Goal: Information Seeking & Learning: Learn about a topic

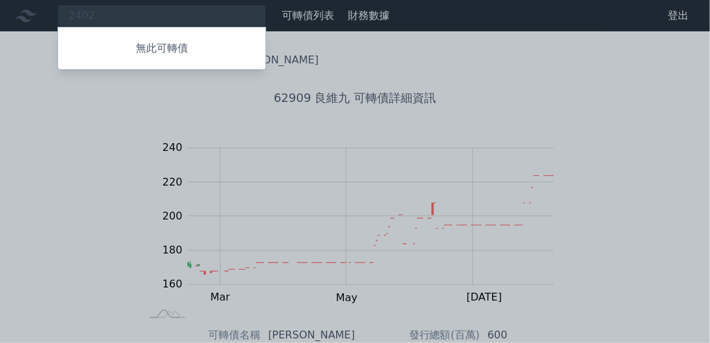
click at [94, 118] on div at bounding box center [355, 171] width 710 height 343
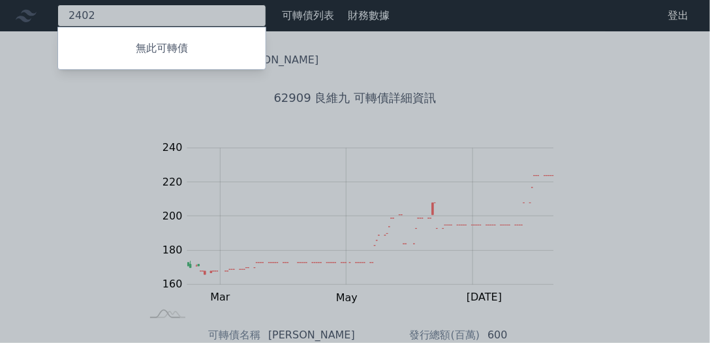
click at [136, 7] on div "2402 無此可轉債" at bounding box center [161, 16] width 209 height 22
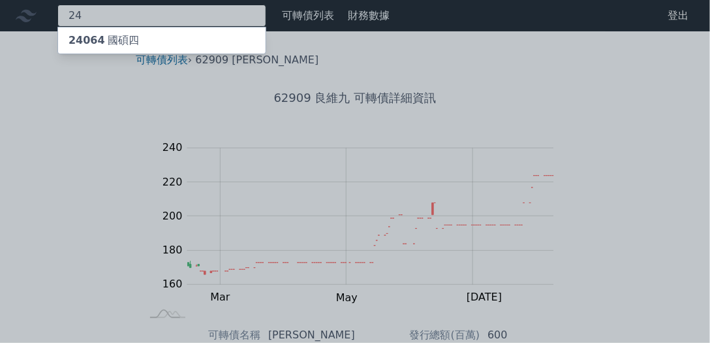
type input "2"
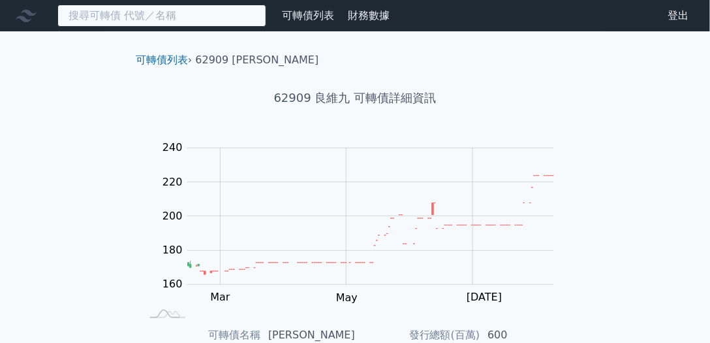
click at [159, 13] on input at bounding box center [161, 16] width 209 height 22
click at [155, 18] on input at bounding box center [161, 16] width 209 height 22
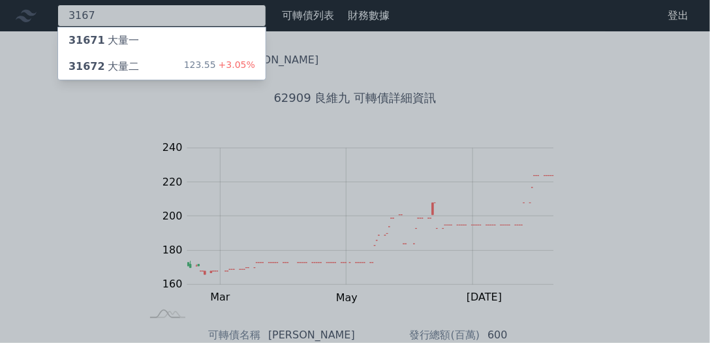
type input "3167"
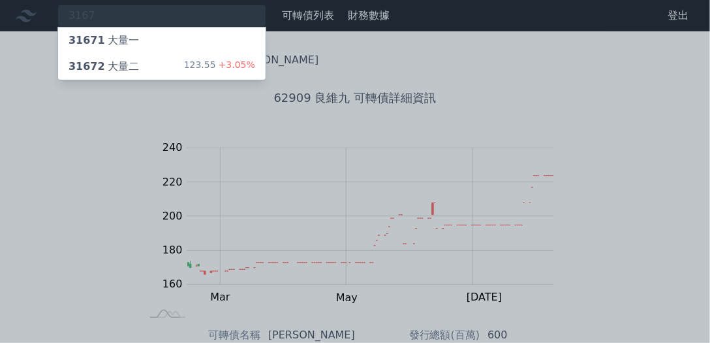
click at [132, 67] on div "31672 大量二" at bounding box center [104, 67] width 70 height 16
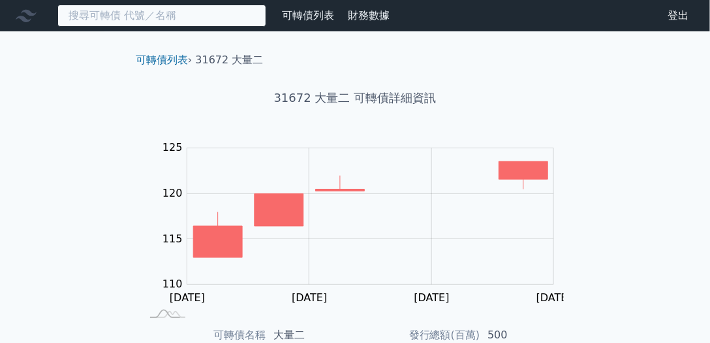
click at [181, 24] on input at bounding box center [161, 16] width 209 height 22
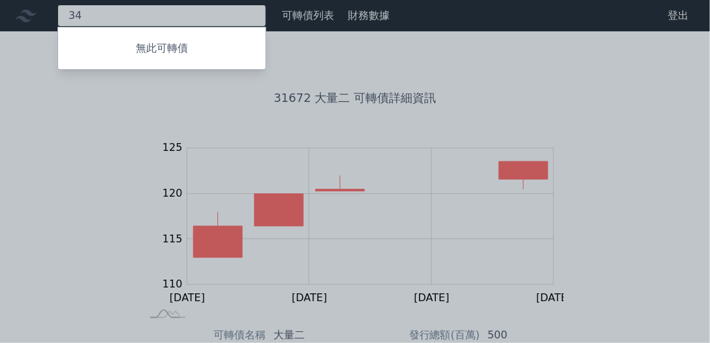
type input "3"
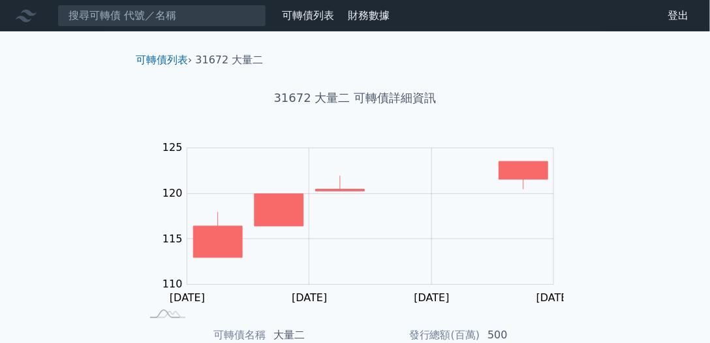
click at [84, 95] on div "可轉債列表 財務數據 可轉債列表 財務數據 登出 登出 可轉債列表 › 31672 大量二 31672 大量二 可轉債詳細資訊 Zoom Out 112 10…" at bounding box center [355, 310] width 710 height 621
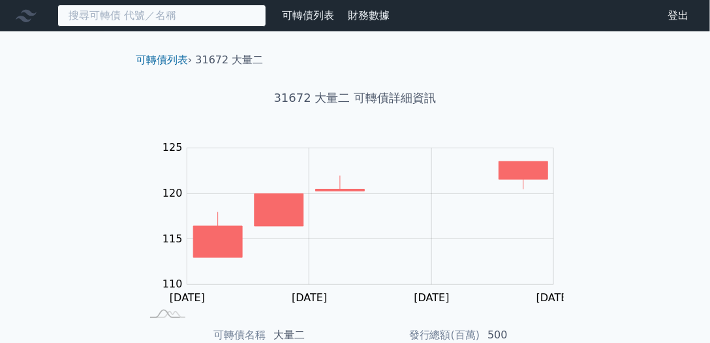
click at [139, 25] on input at bounding box center [161, 16] width 209 height 22
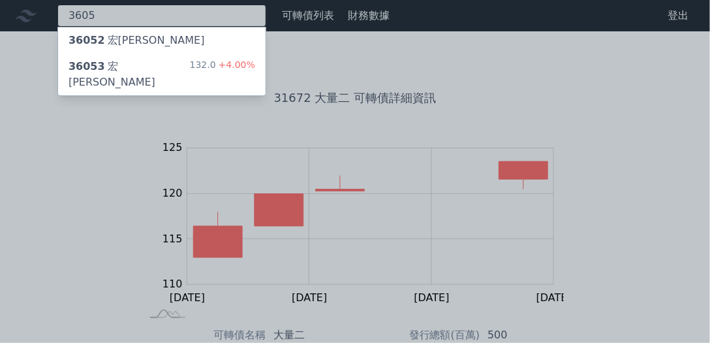
type input "3605"
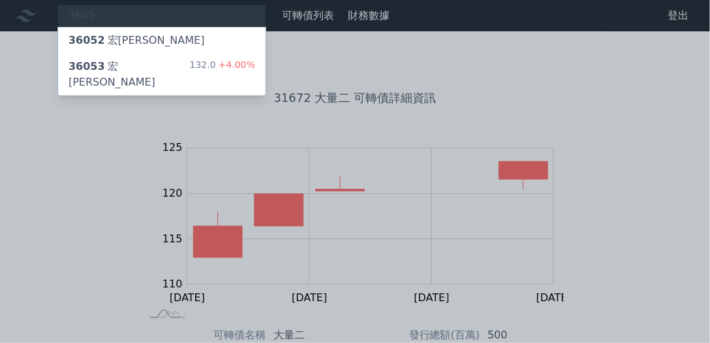
click at [123, 68] on div "36053 [PERSON_NAME]" at bounding box center [129, 74] width 121 height 31
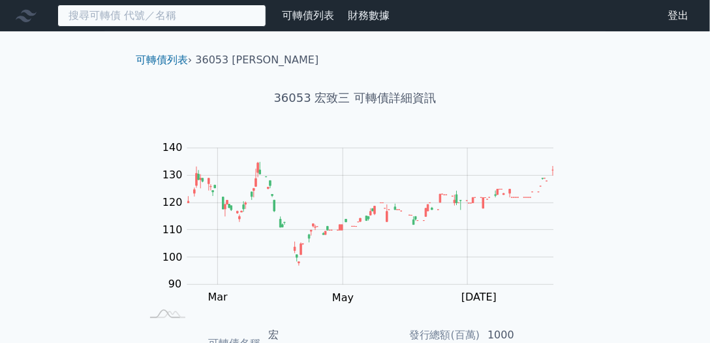
click at [192, 12] on input at bounding box center [161, 16] width 209 height 22
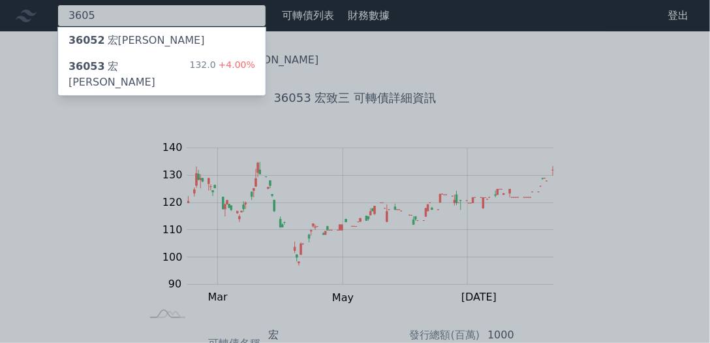
type input "3605"
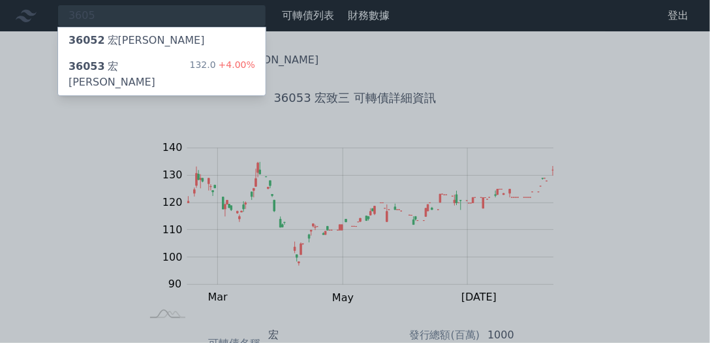
click at [181, 37] on div "36052 宏[PERSON_NAME]" at bounding box center [161, 40] width 207 height 26
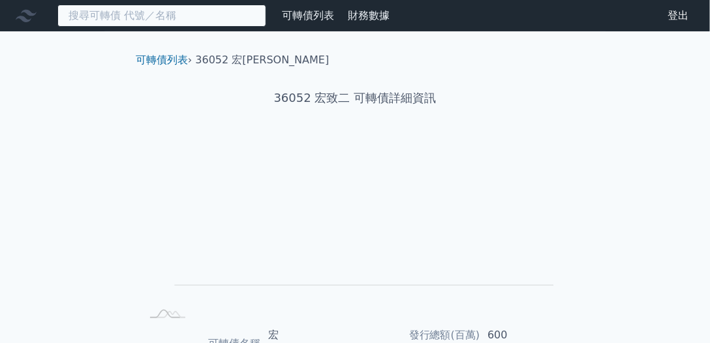
click at [181, 14] on input at bounding box center [161, 16] width 209 height 22
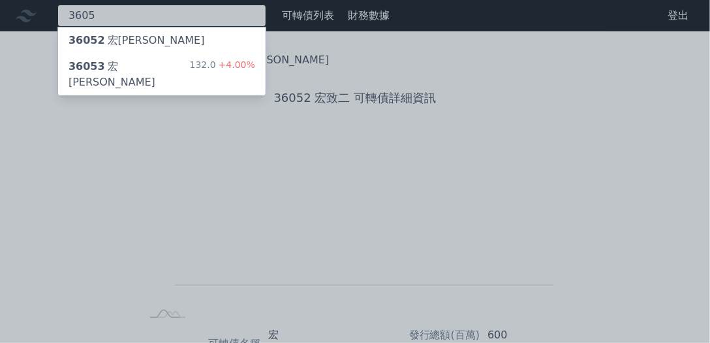
type input "3605"
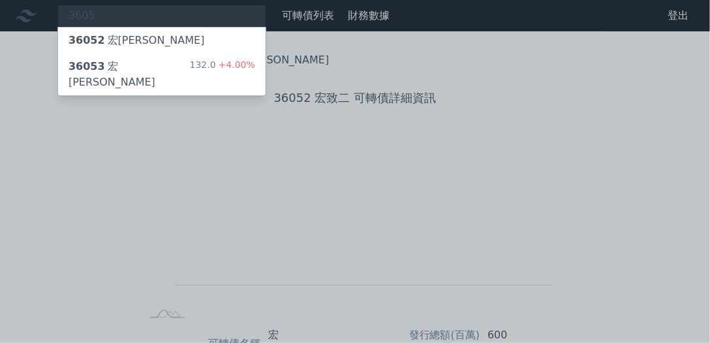
click at [157, 61] on div "36053 宏致三 132.0 +4.00%" at bounding box center [161, 74] width 207 height 42
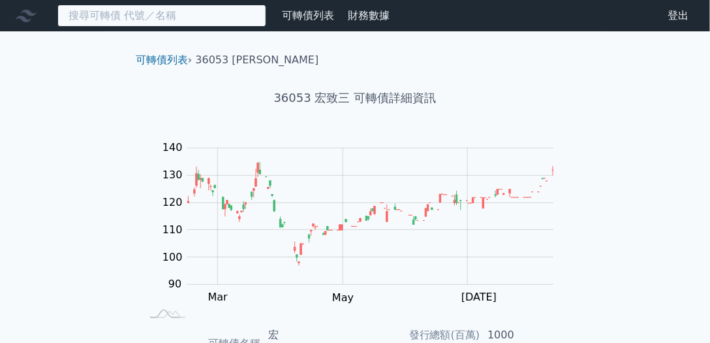
click at [182, 24] on input at bounding box center [161, 16] width 209 height 22
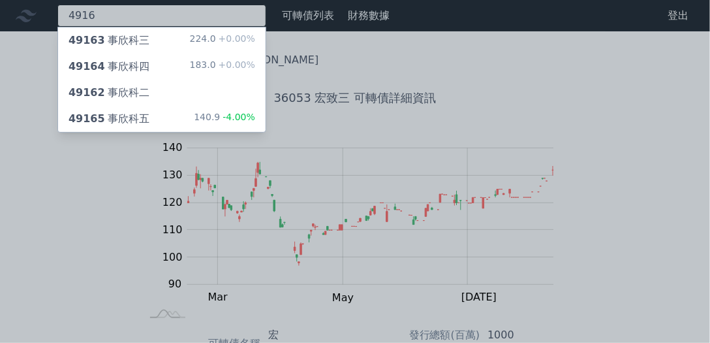
type input "4916"
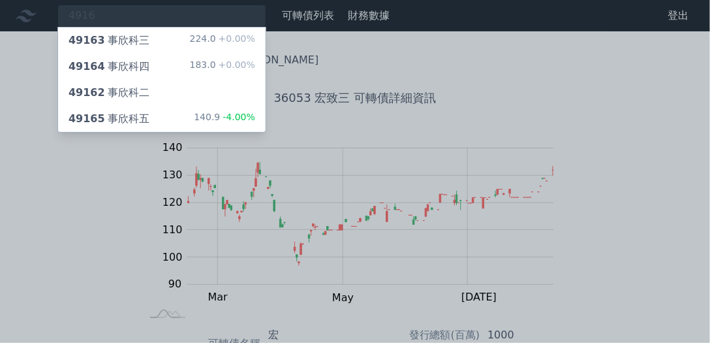
click at [166, 70] on div "49164 事欣科四 183.0 +0.00%" at bounding box center [161, 66] width 207 height 26
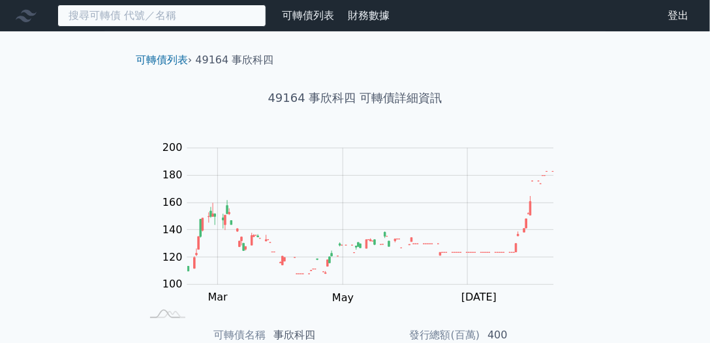
click at [136, 16] on input at bounding box center [161, 16] width 209 height 22
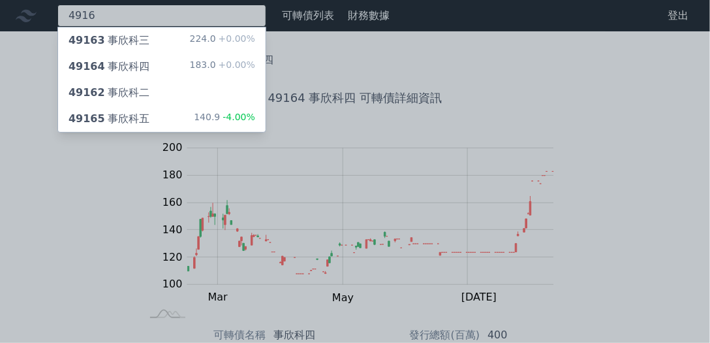
type input "4916"
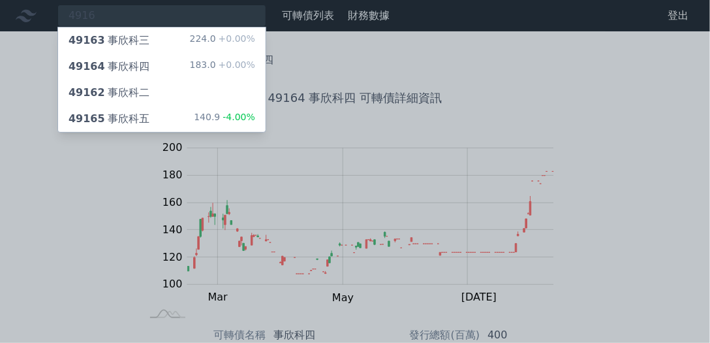
click at [148, 39] on div "49163 事欣科三 224.0 +0.00%" at bounding box center [161, 40] width 207 height 26
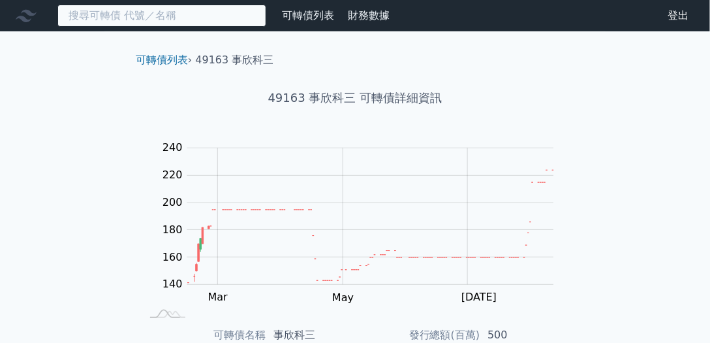
click at [144, 10] on input at bounding box center [161, 16] width 209 height 22
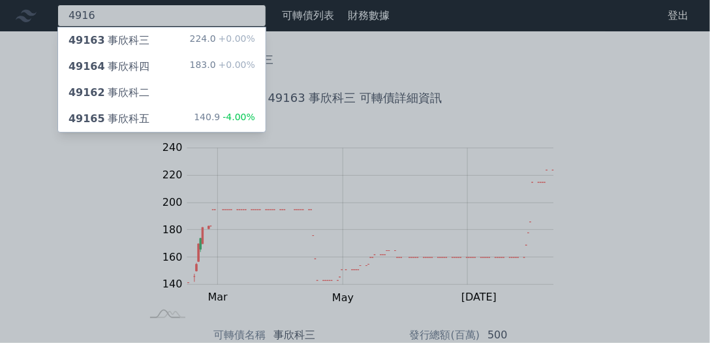
type input "4916"
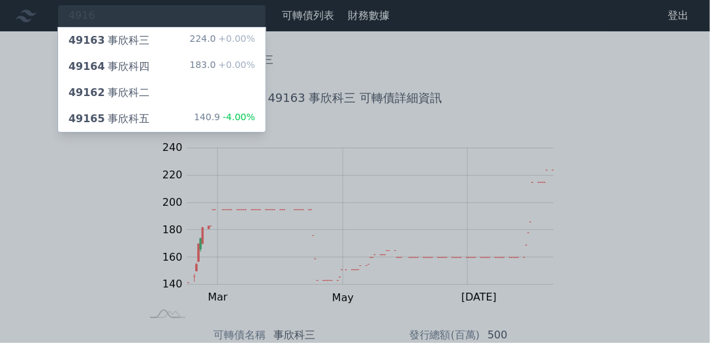
click at [132, 115] on div "49165 事欣科五" at bounding box center [109, 119] width 81 height 16
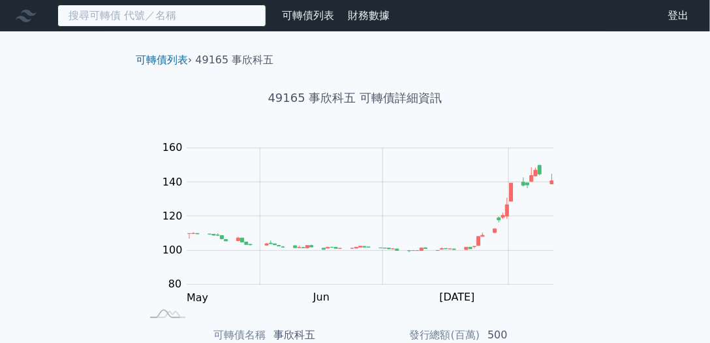
click at [127, 18] on input at bounding box center [161, 16] width 209 height 22
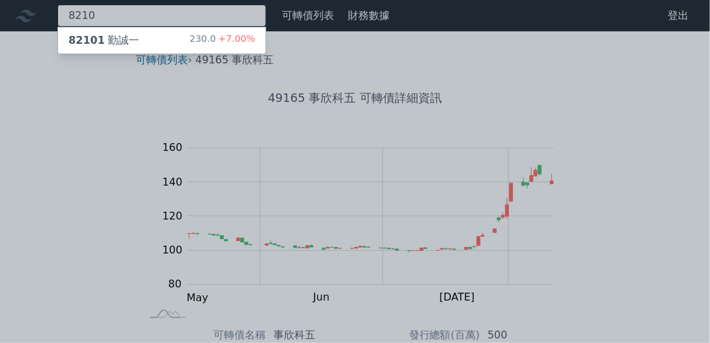
type input "8210"
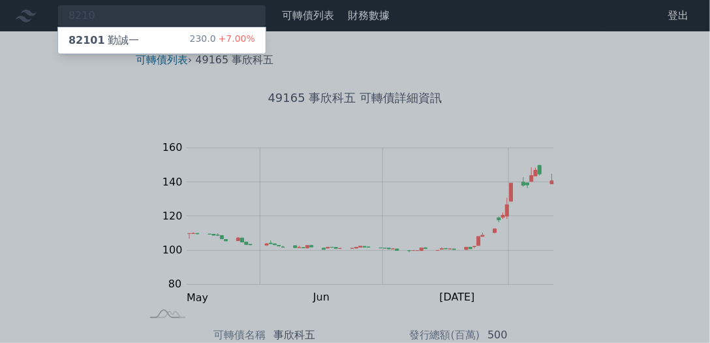
click at [126, 38] on div "82101 勤誠一" at bounding box center [104, 41] width 70 height 16
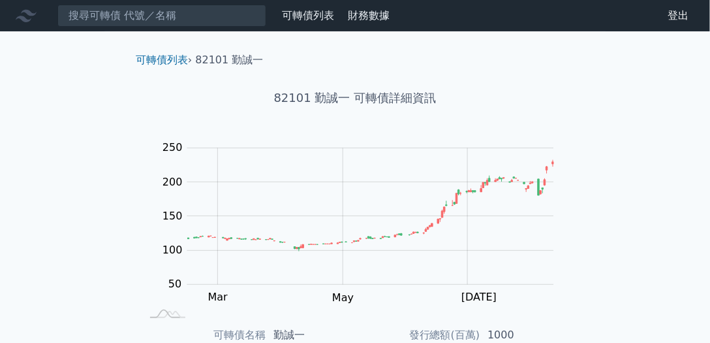
scroll to position [249, 0]
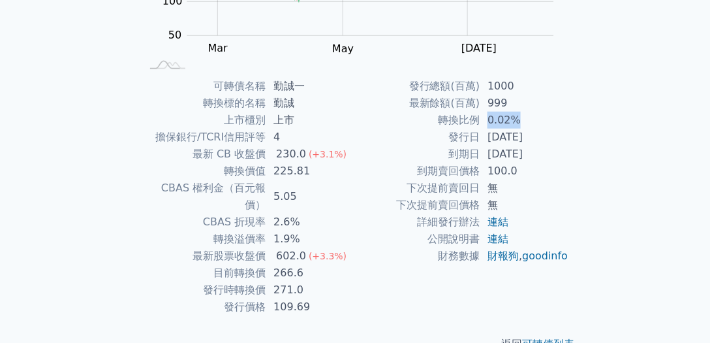
drag, startPoint x: 487, startPoint y: 117, endPoint x: 534, endPoint y: 120, distance: 47.0
click at [534, 120] on td "0.02%" at bounding box center [524, 120] width 89 height 17
